Goal: Task Accomplishment & Management: Manage account settings

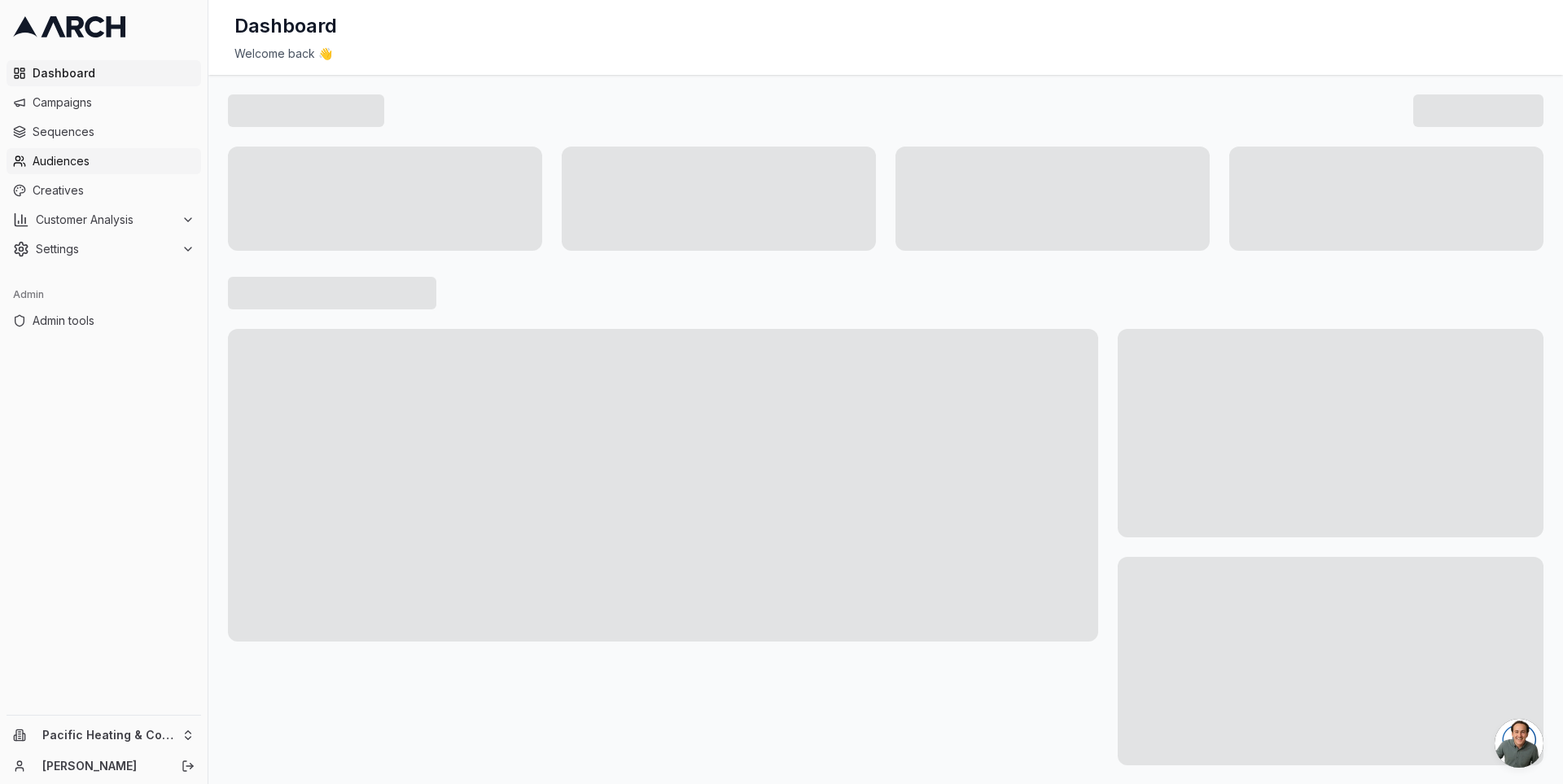
click at [90, 173] on link "Audiences" at bounding box center [104, 161] width 195 height 26
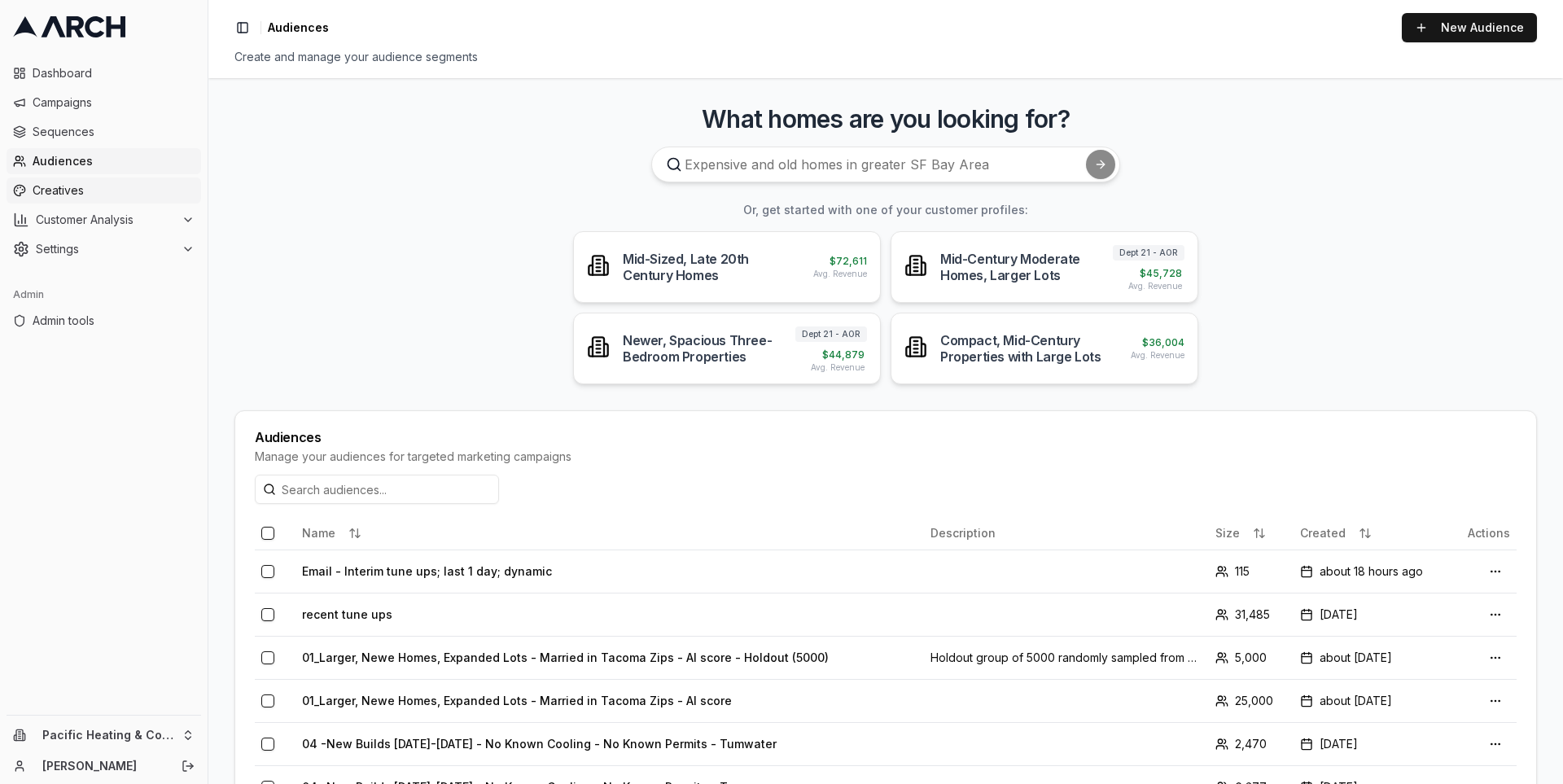
click at [83, 196] on span "Creatives" at bounding box center [113, 191] width 162 height 17
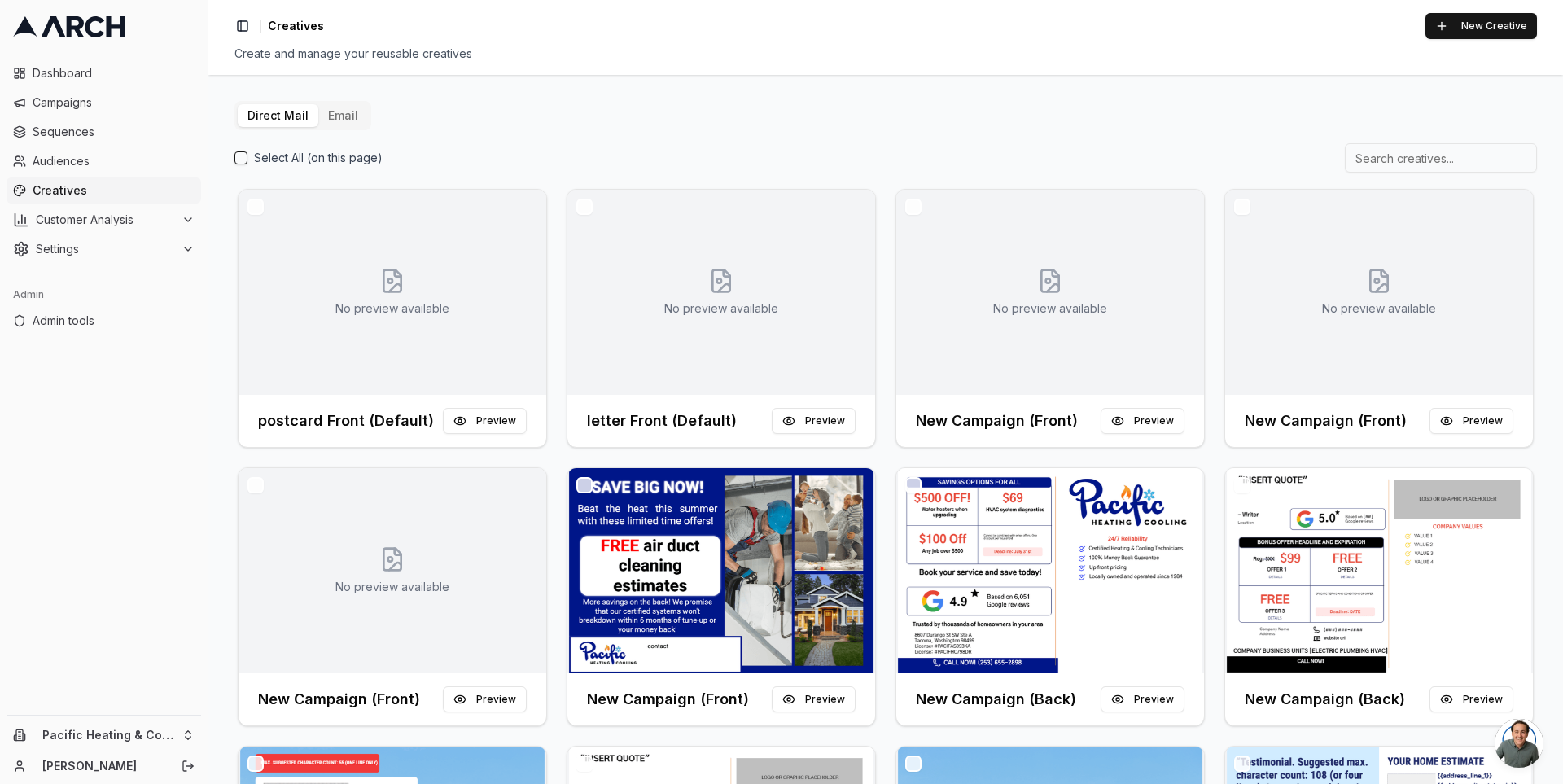
click at [337, 126] on button "Email" at bounding box center [343, 115] width 50 height 23
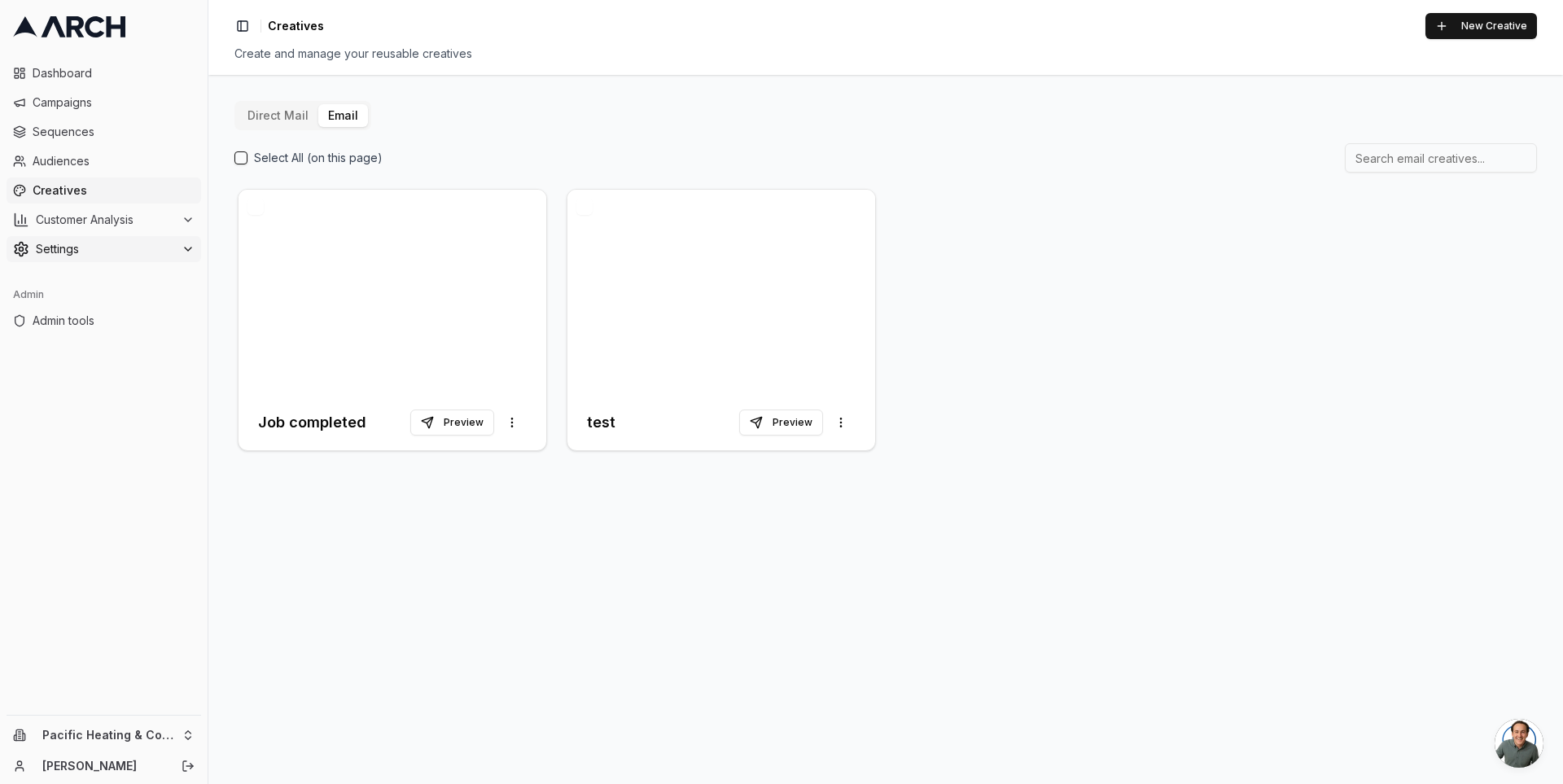
click at [146, 259] on button "Settings" at bounding box center [104, 249] width 195 height 26
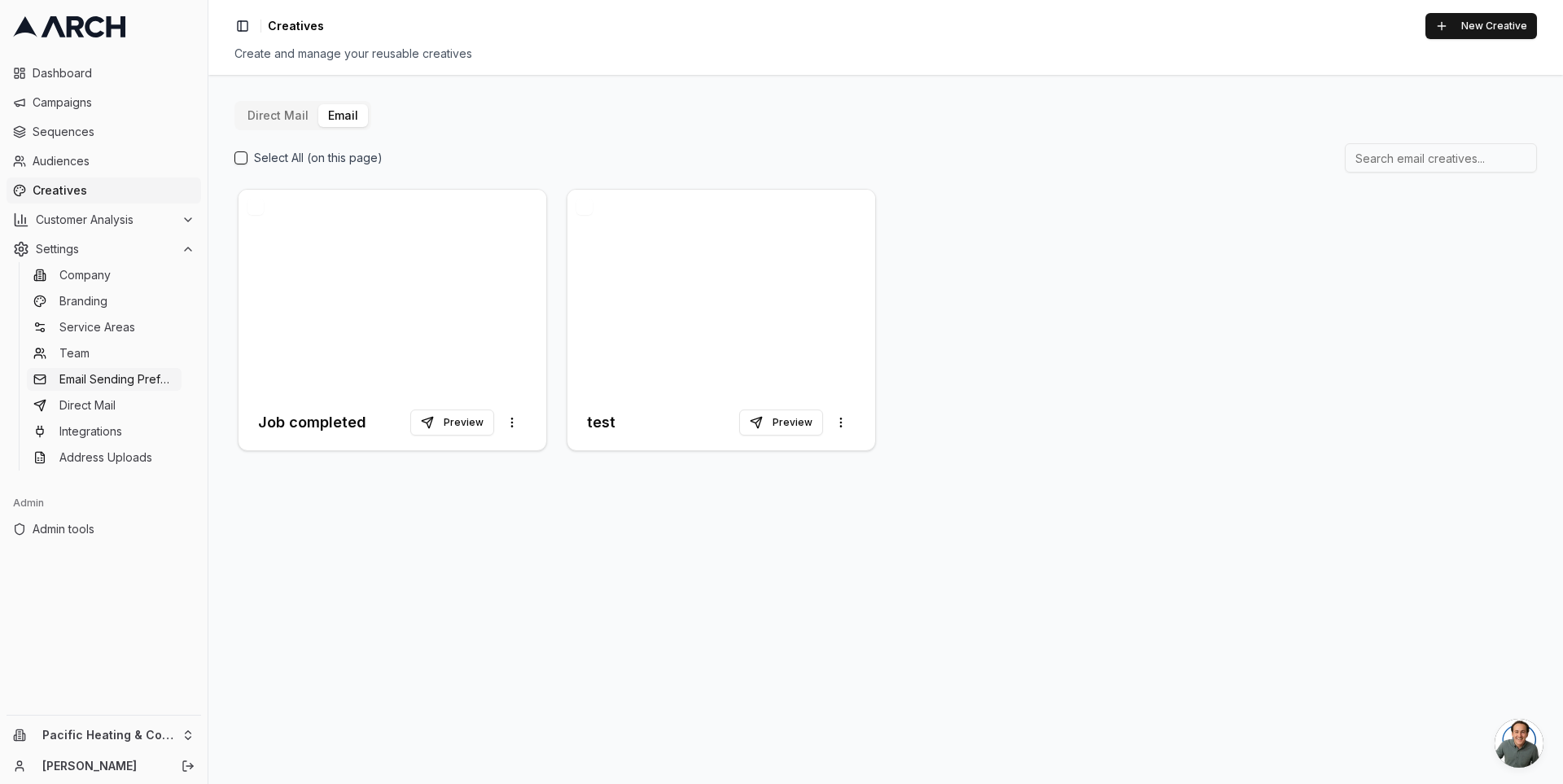
click at [147, 385] on span "Email Sending Preferences" at bounding box center [117, 379] width 116 height 17
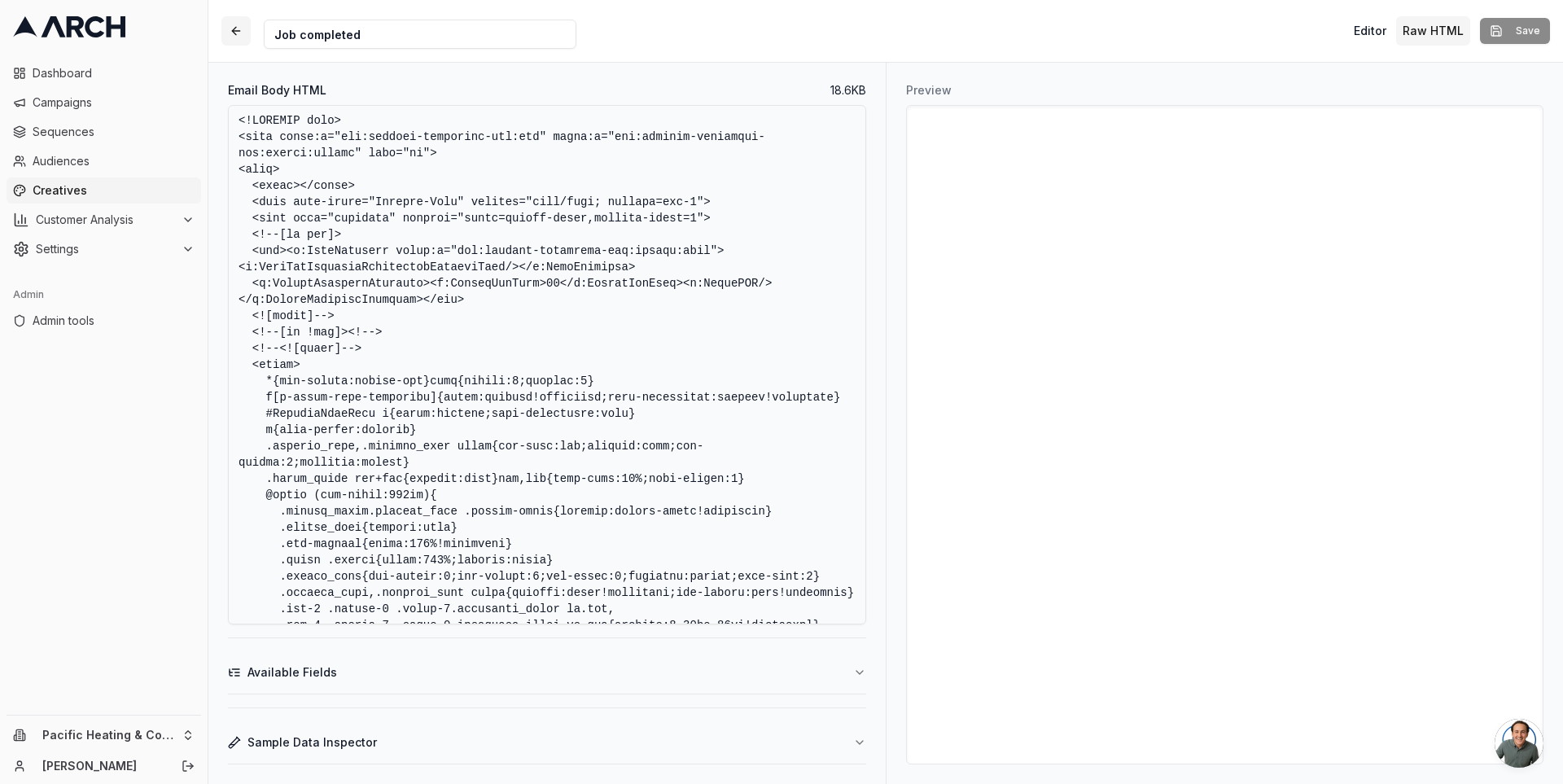
click at [224, 30] on button "button" at bounding box center [236, 32] width 30 height 30
click at [133, 183] on span "Creatives" at bounding box center [113, 191] width 162 height 17
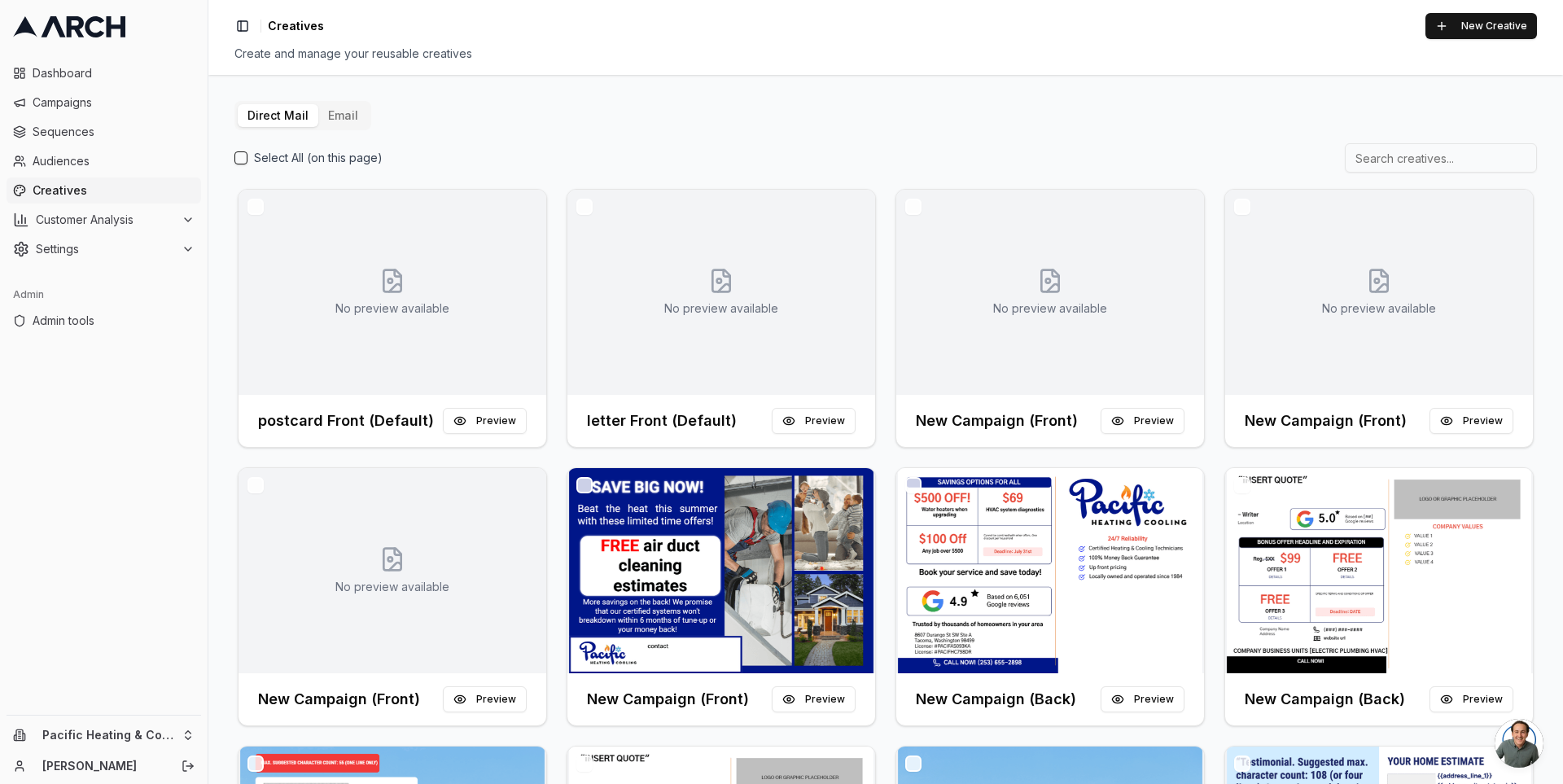
click at [351, 111] on button "Email" at bounding box center [343, 115] width 50 height 23
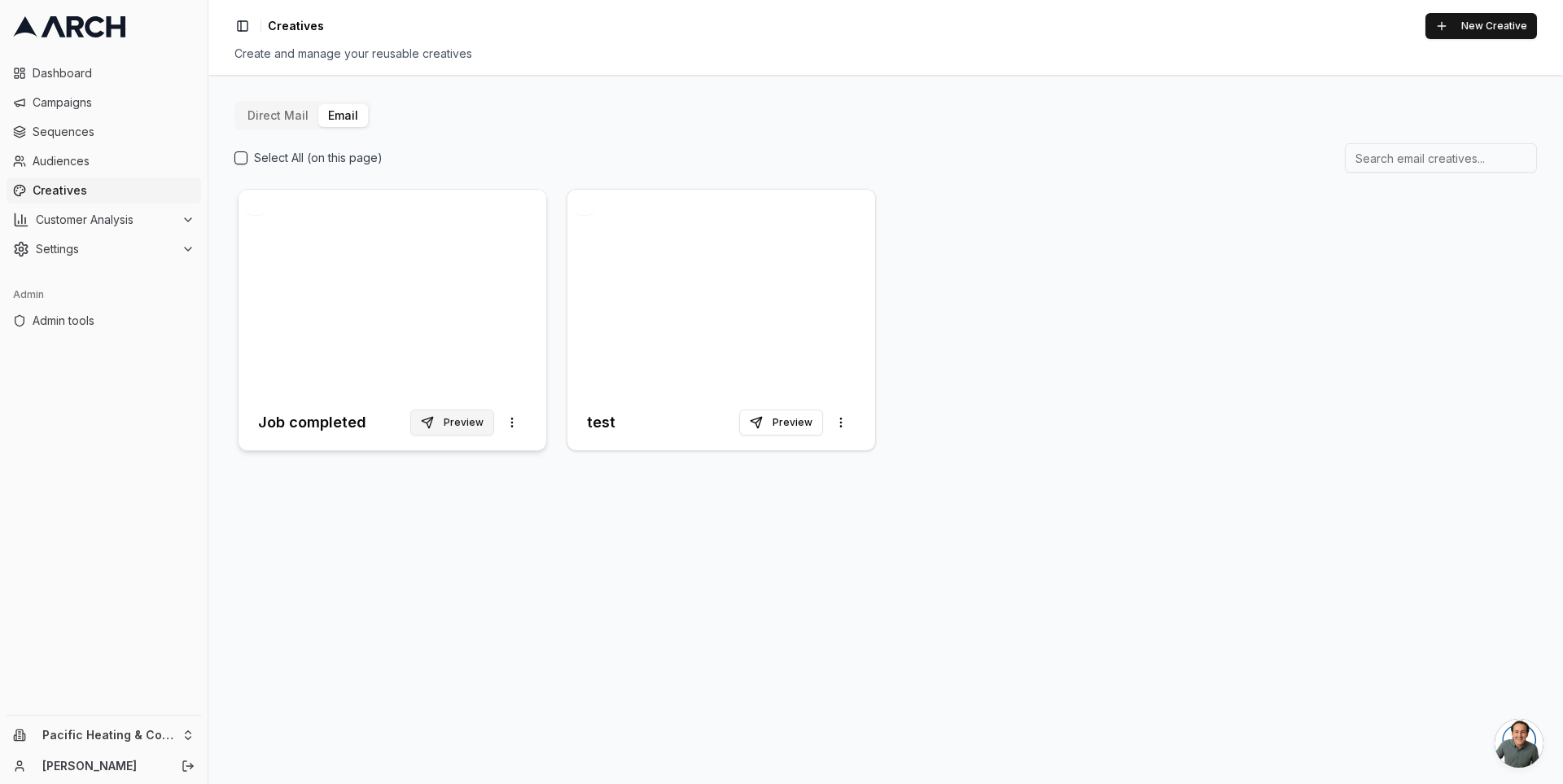
click at [476, 423] on button "Preview" at bounding box center [452, 423] width 83 height 26
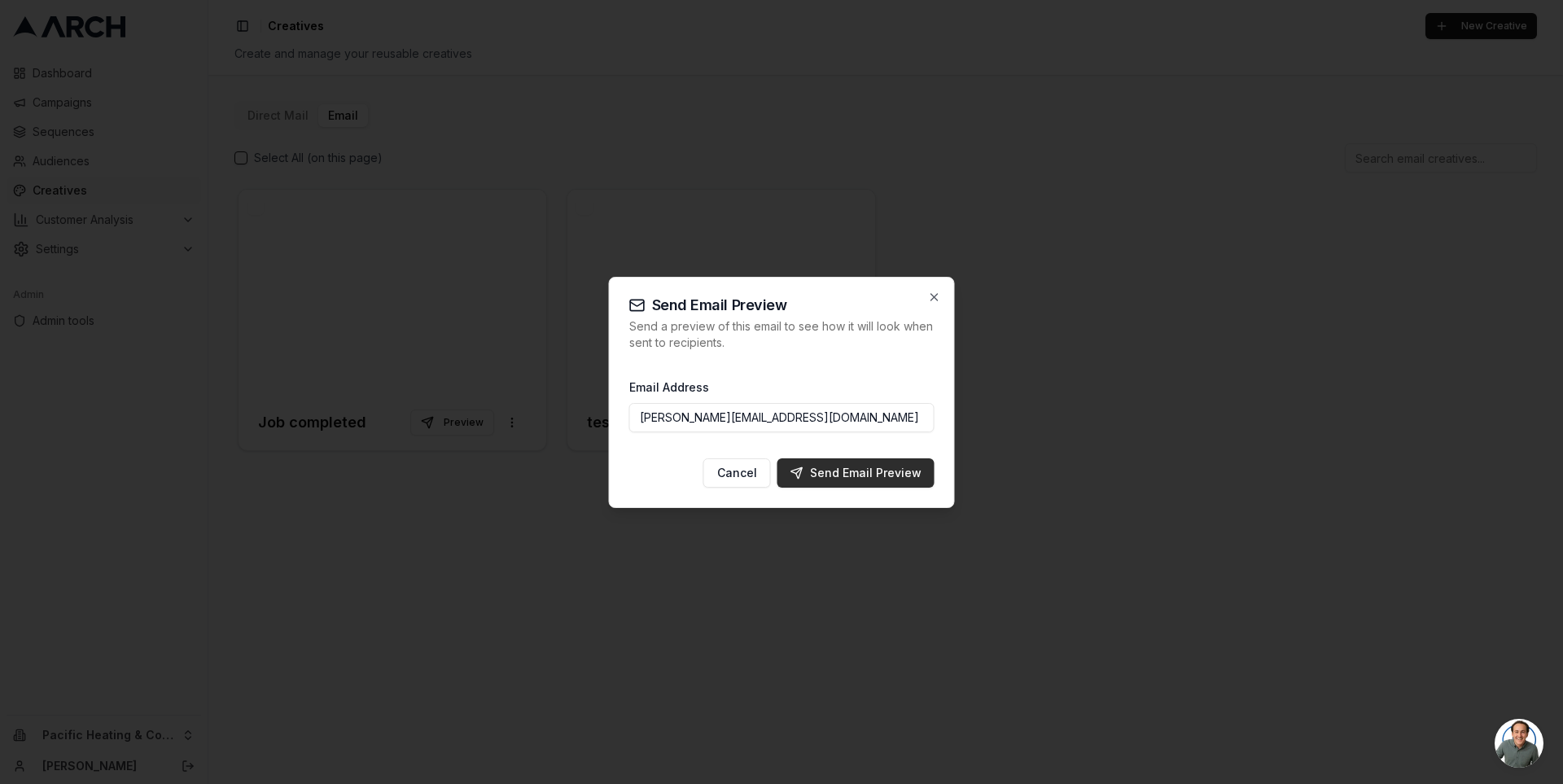
click at [832, 469] on div "Send Email Preview" at bounding box center [856, 473] width 131 height 17
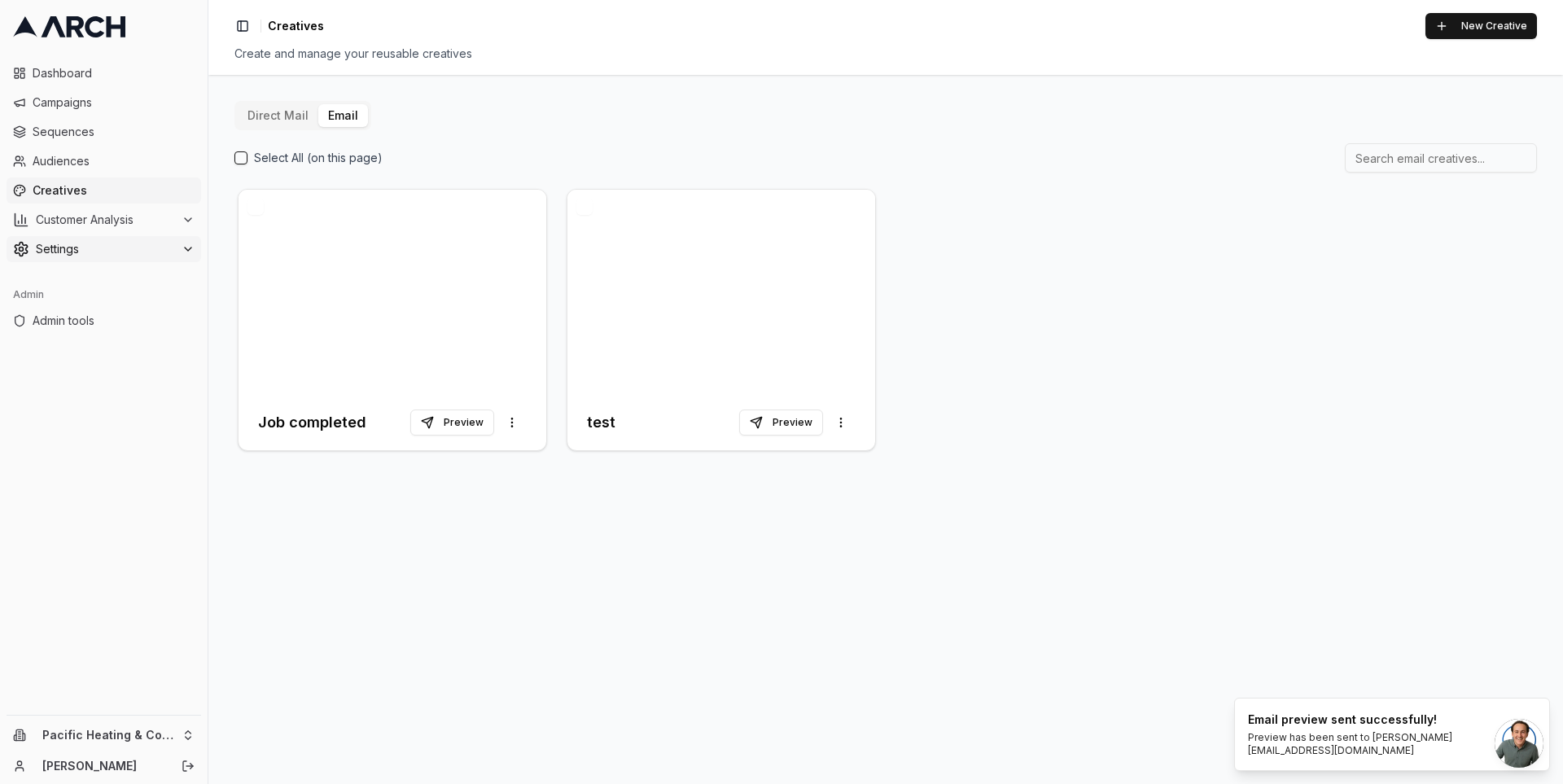
click at [133, 248] on span "Settings" at bounding box center [106, 249] width 139 height 17
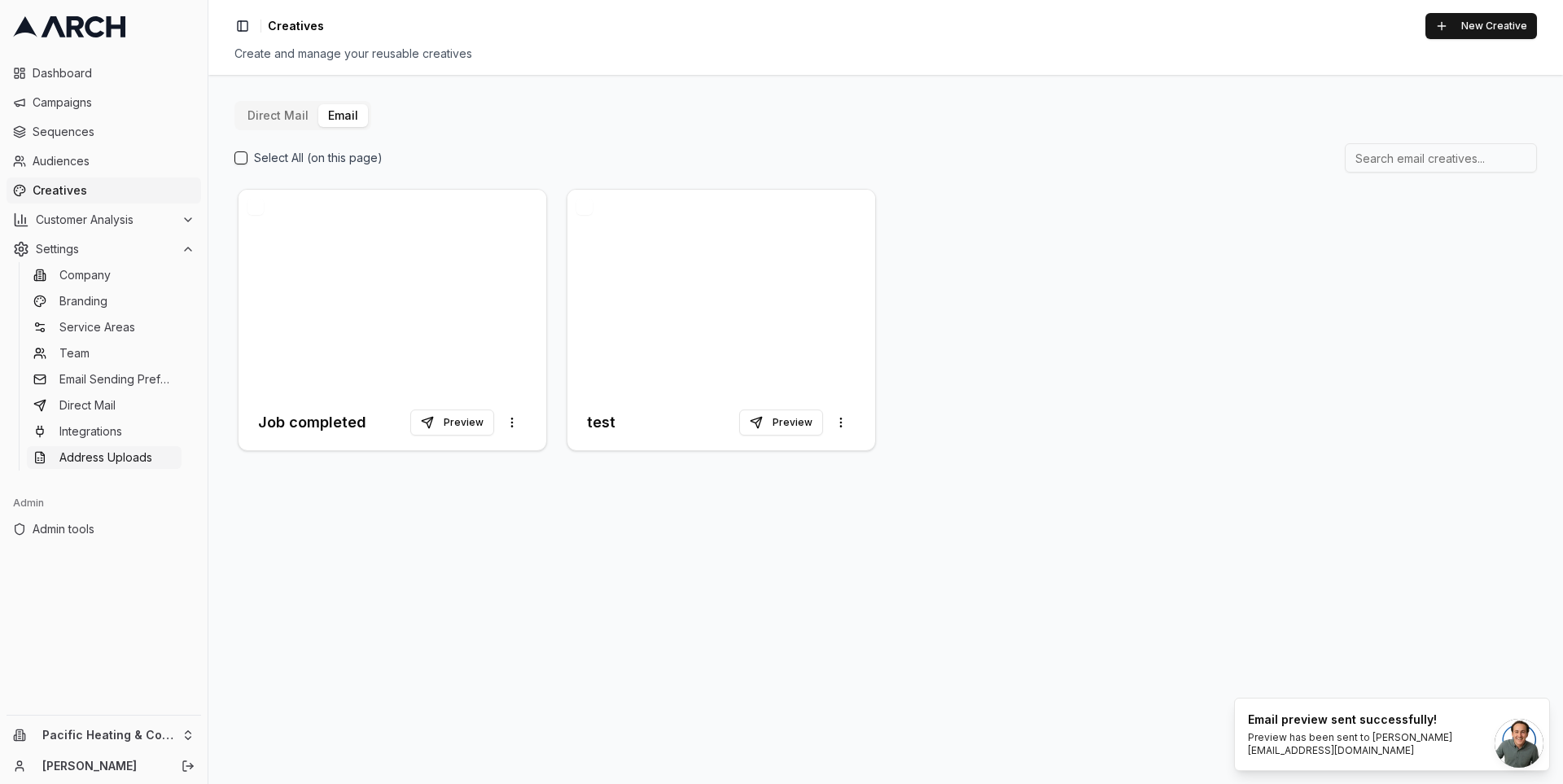
click at [137, 454] on span "Address Uploads" at bounding box center [106, 458] width 93 height 17
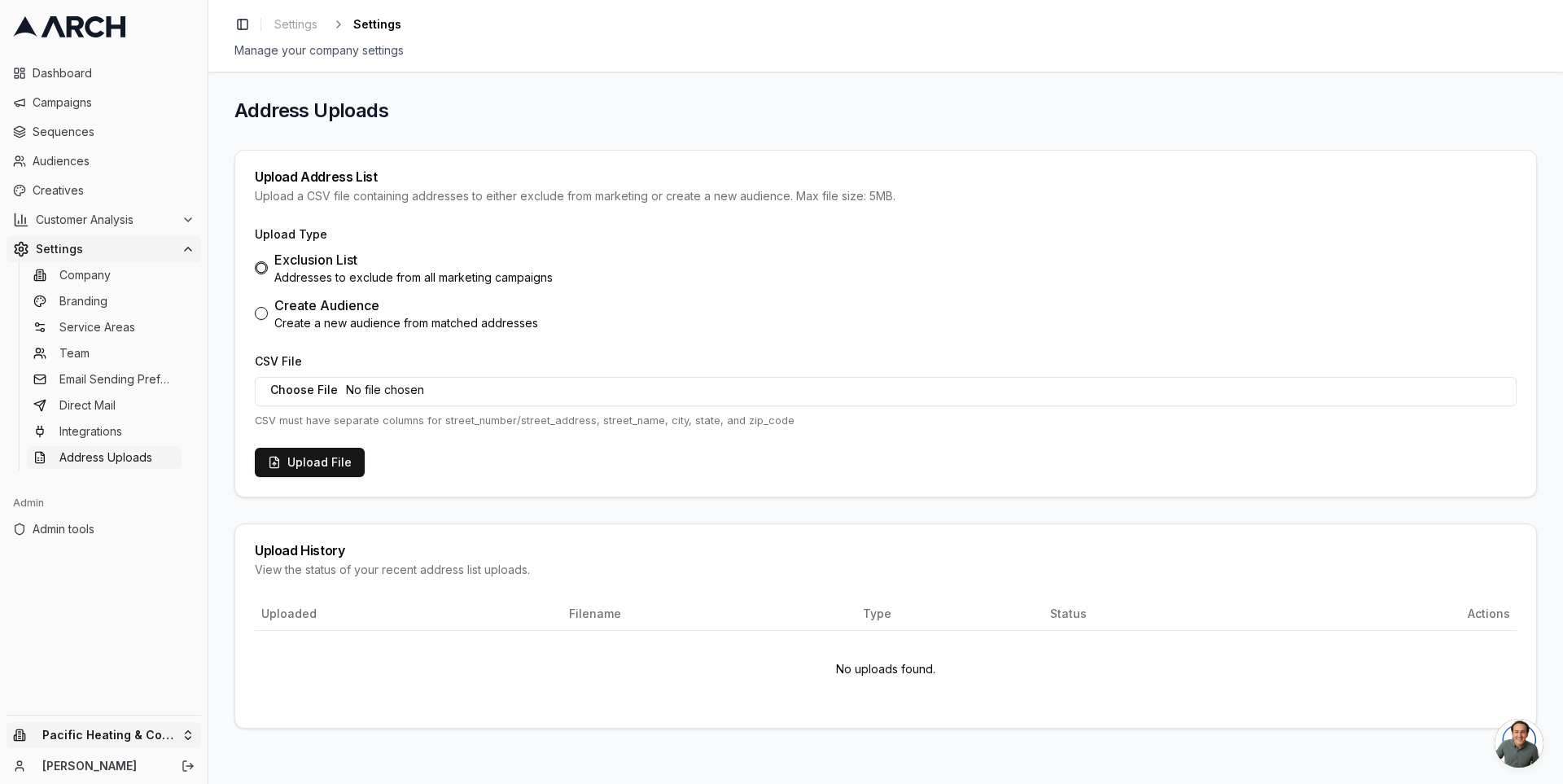
click at [164, 725] on html "Dashboard Campaigns Sequences Audiences Creatives Customer Analysis Settings Co…" at bounding box center [782, 392] width 1563 height 784
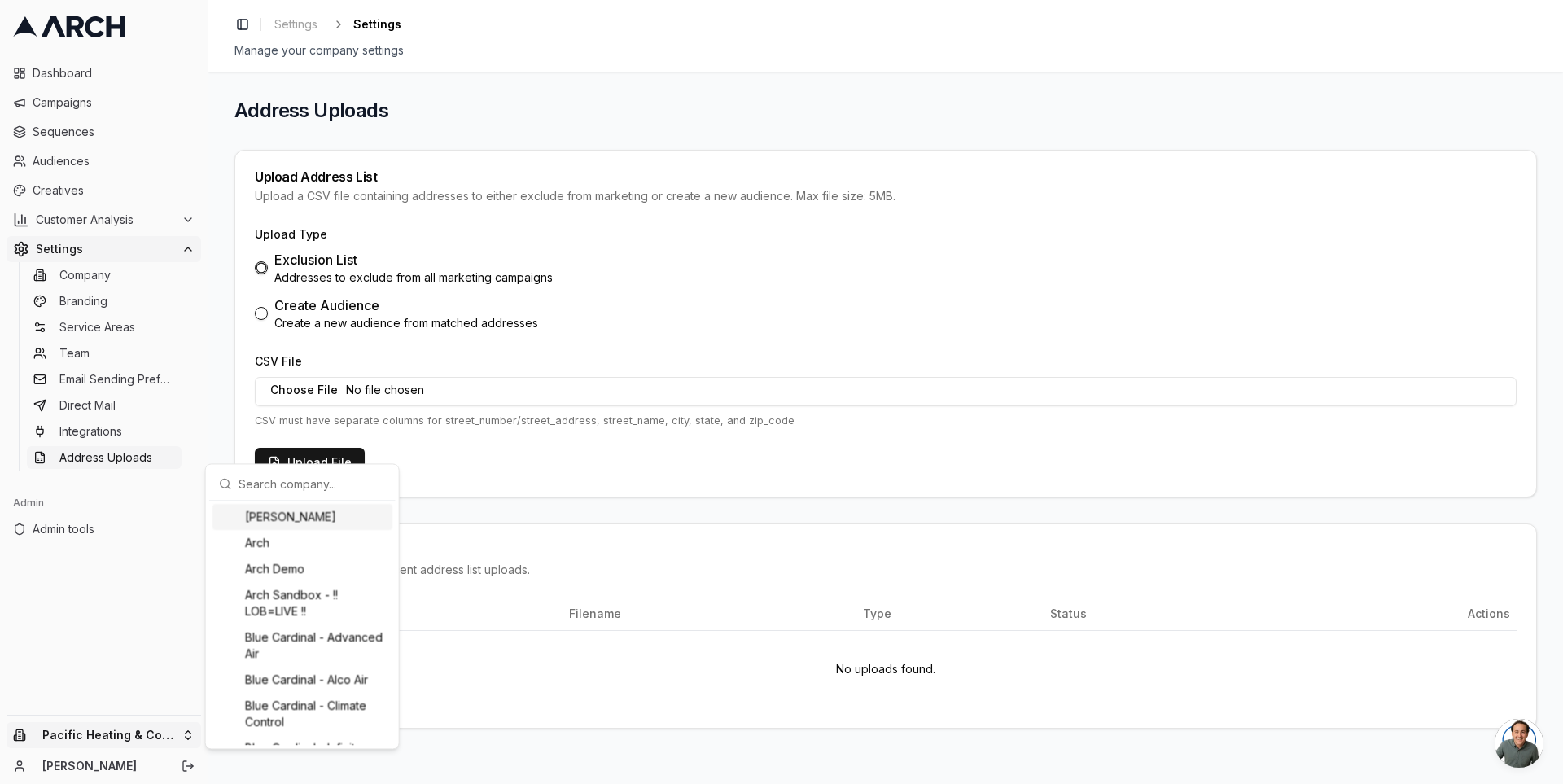
click at [246, 491] on input "text" at bounding box center [311, 483] width 147 height 32
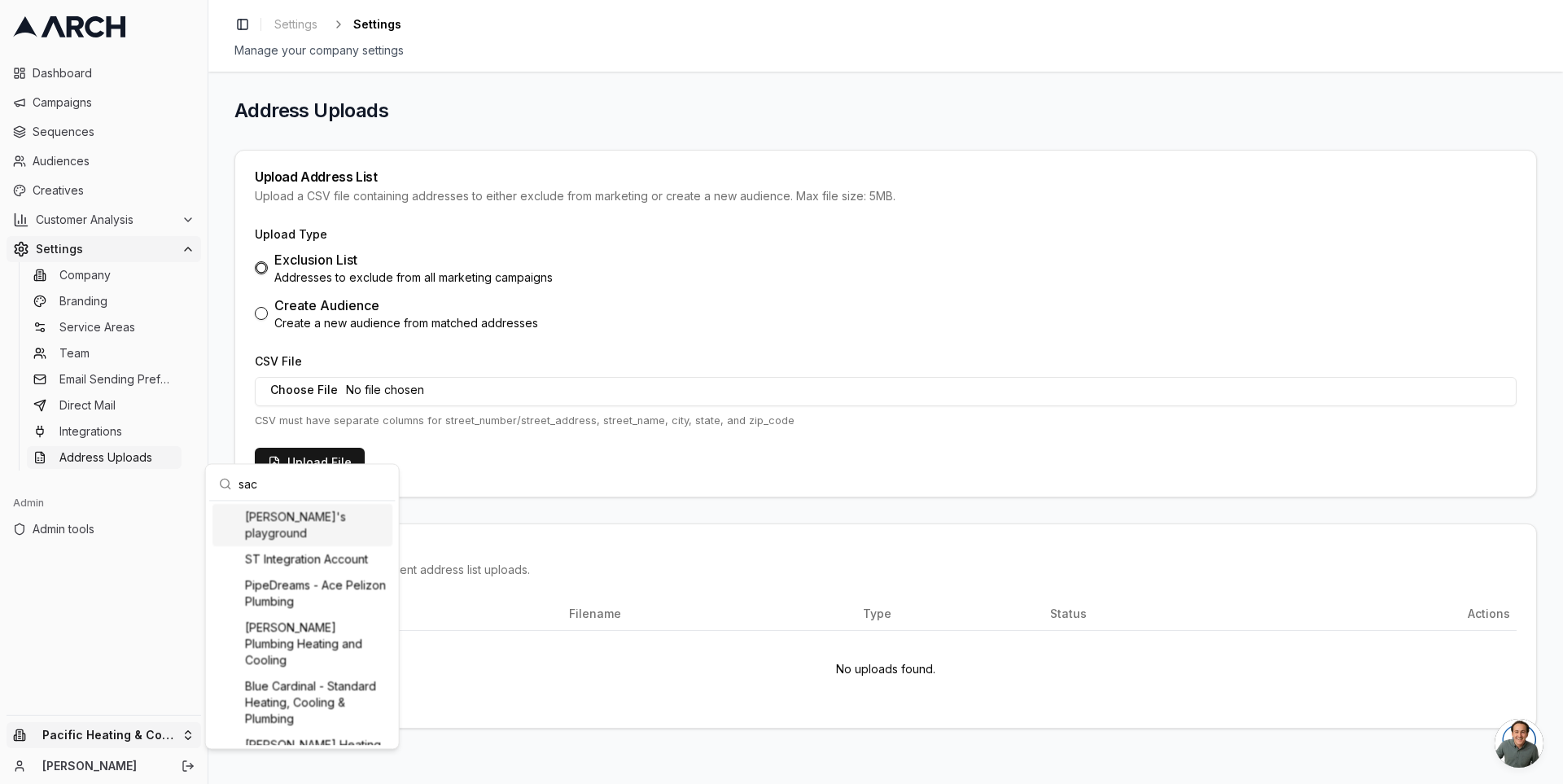
type input "sac"
click at [287, 515] on div "[PERSON_NAME]'s playground" at bounding box center [302, 525] width 180 height 43
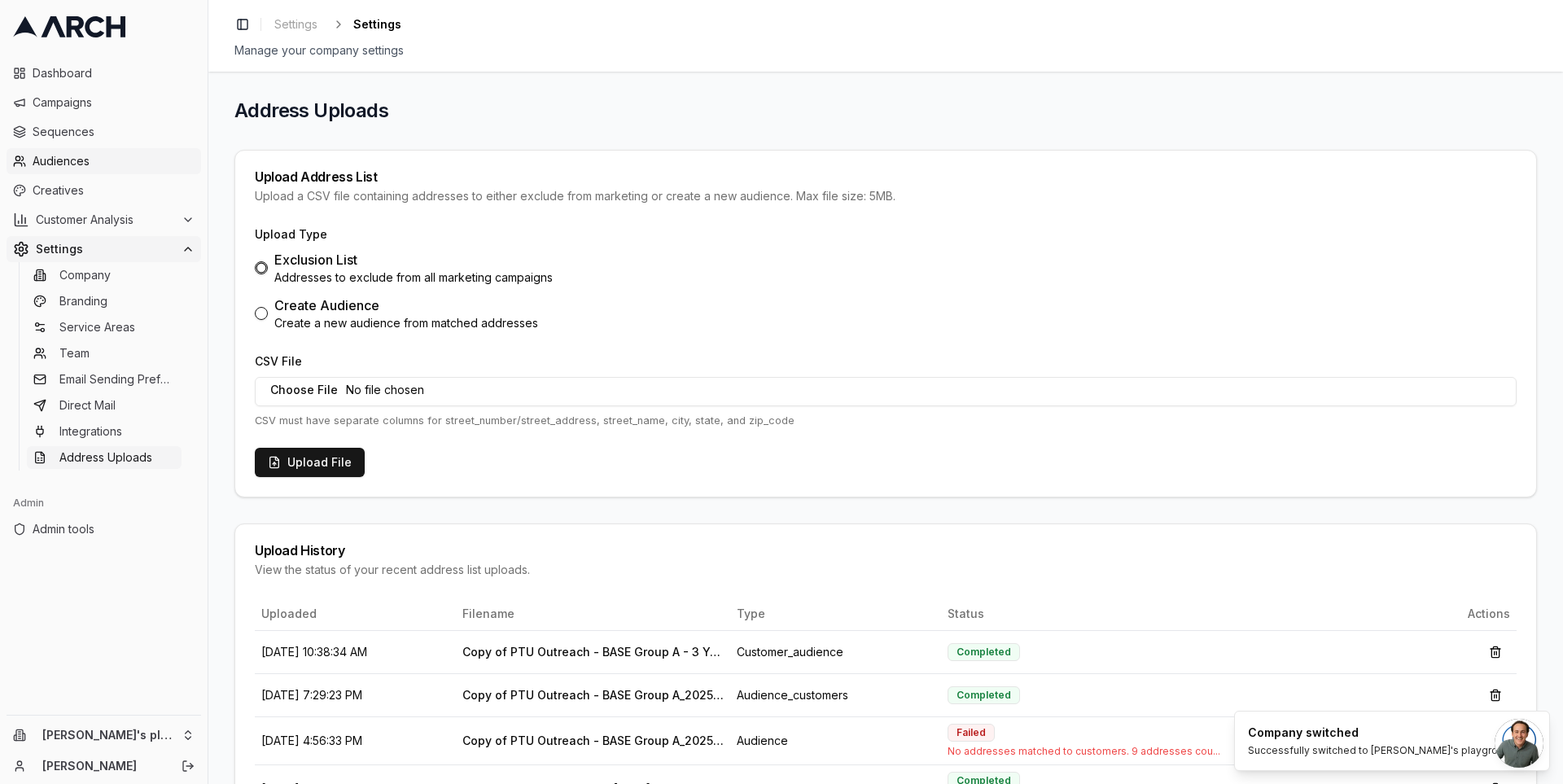
click at [92, 166] on span "Audiences" at bounding box center [113, 161] width 162 height 17
